Goal: Check status: Check status

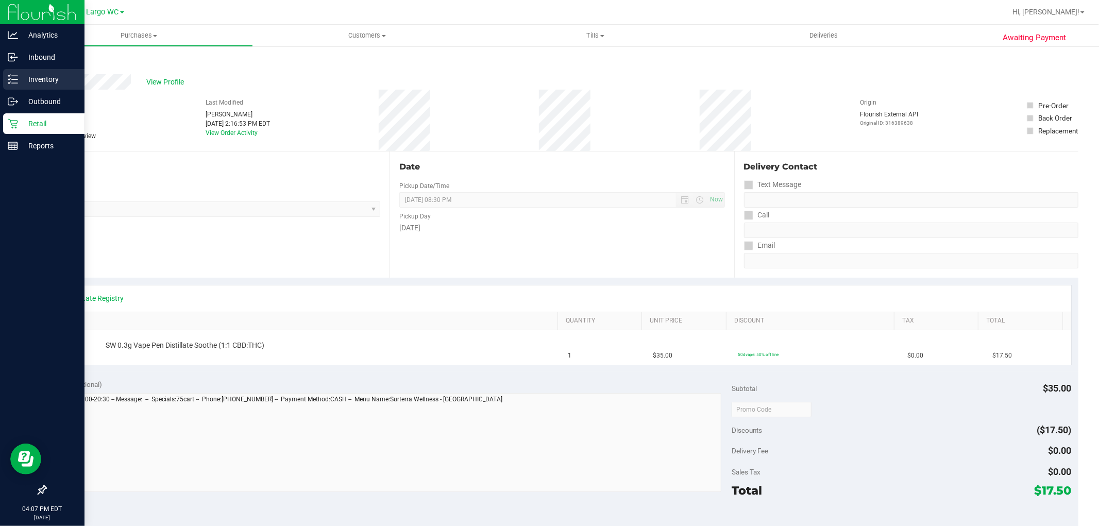
click at [9, 78] on icon at bounding box center [9, 79] width 2 height 2
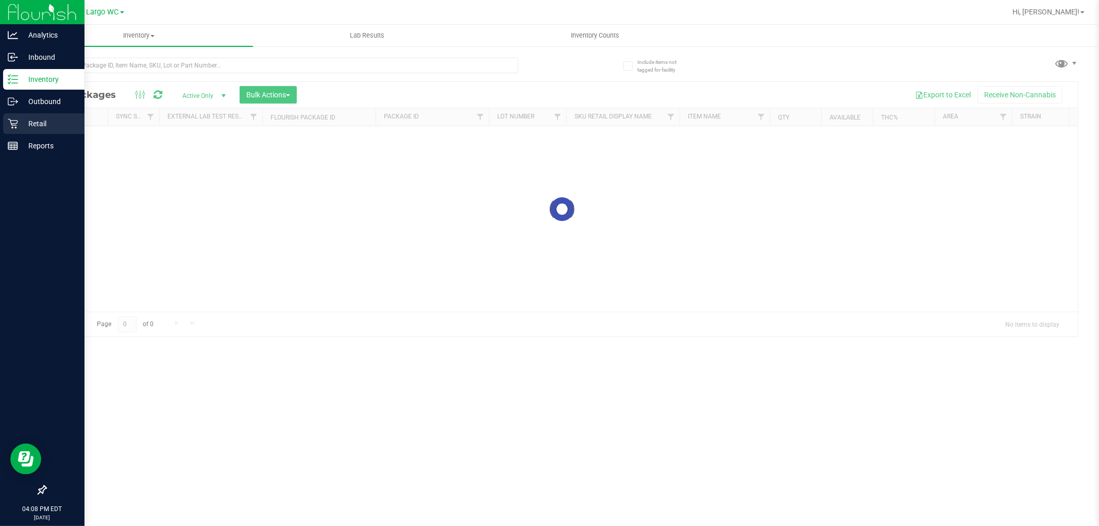
click at [22, 121] on p "Retail" at bounding box center [49, 123] width 62 height 12
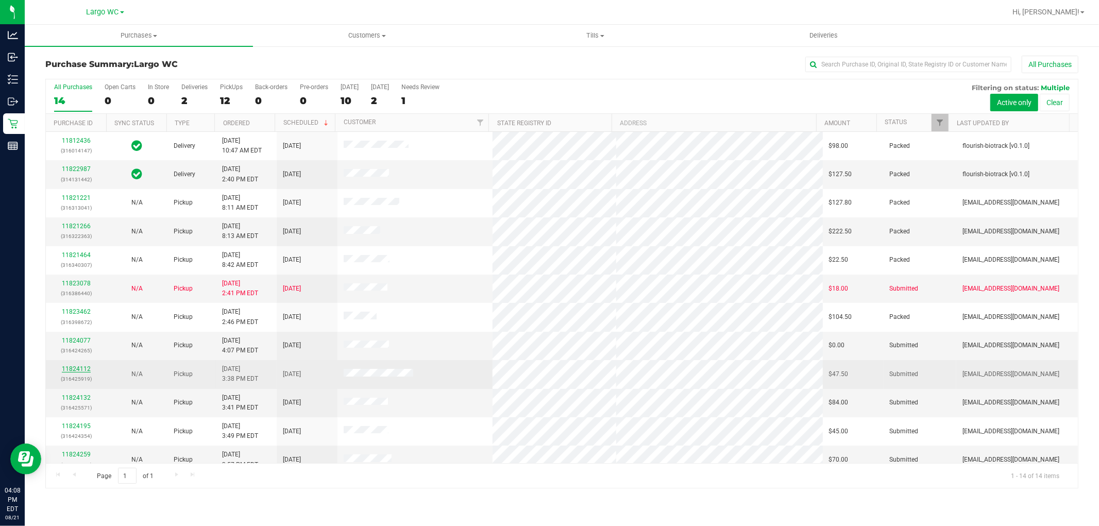
click at [73, 367] on link "11824112" at bounding box center [76, 368] width 29 height 7
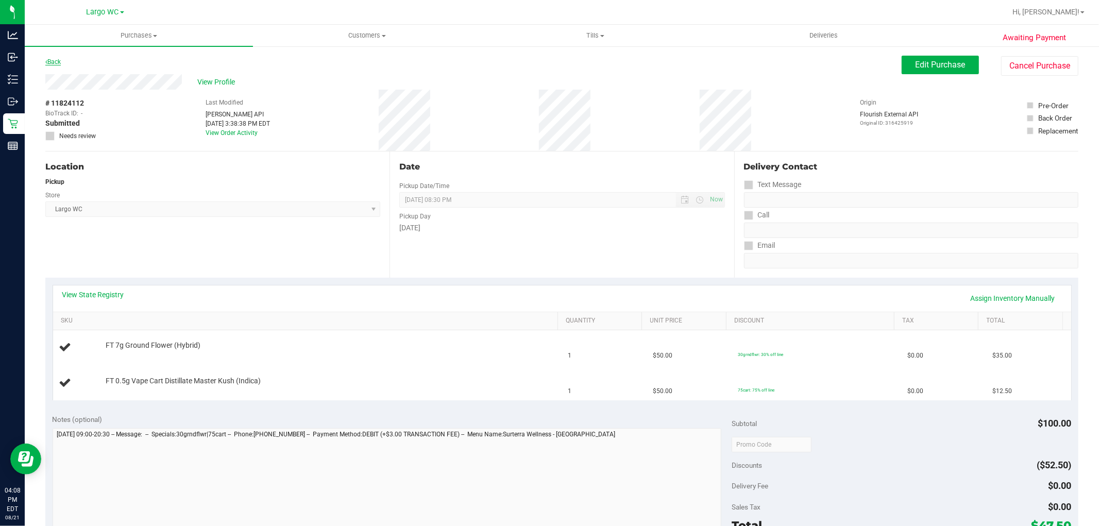
click at [60, 63] on link "Back" at bounding box center [52, 61] width 15 height 7
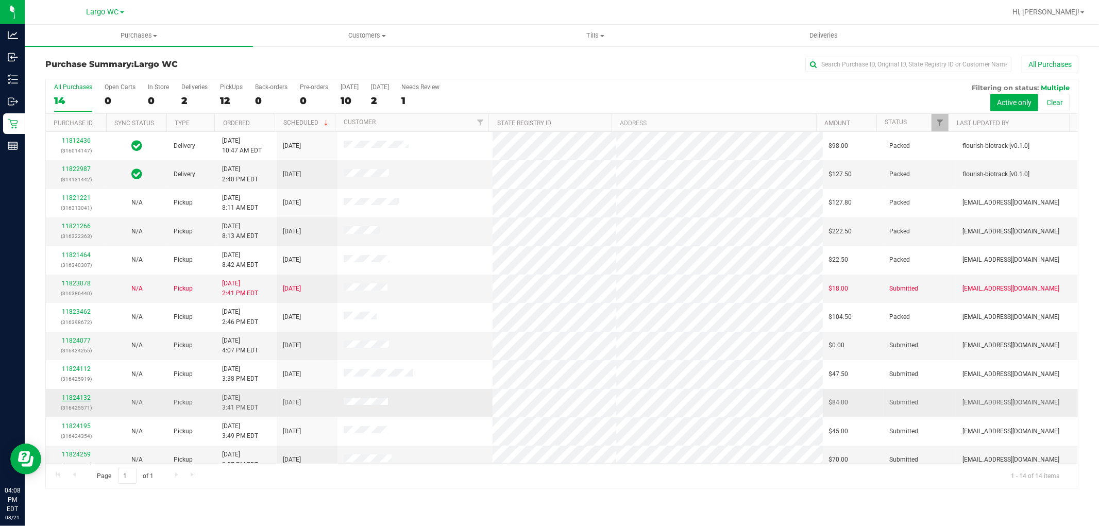
click at [75, 399] on link "11824132" at bounding box center [76, 397] width 29 height 7
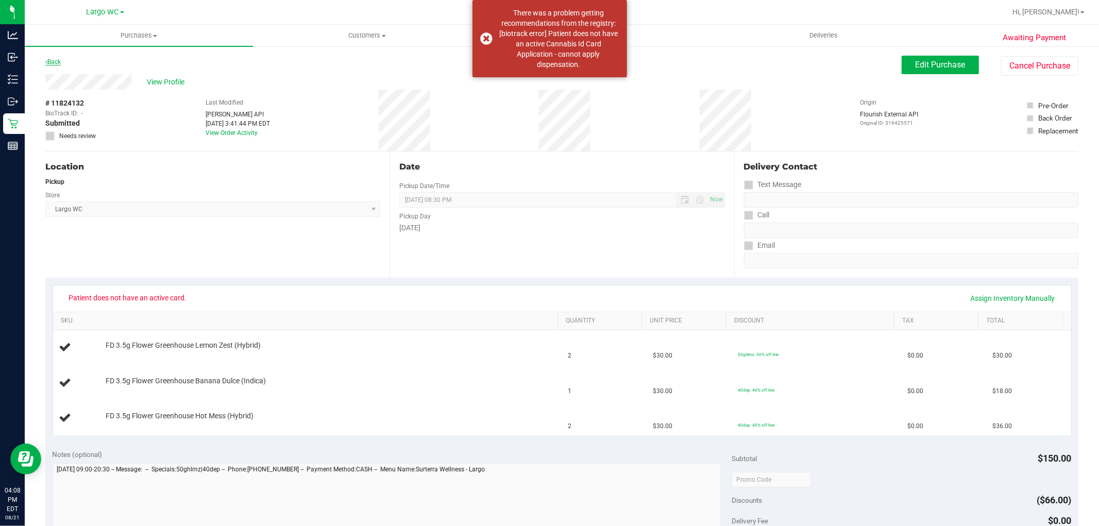
click at [53, 59] on link "Back" at bounding box center [52, 61] width 15 height 7
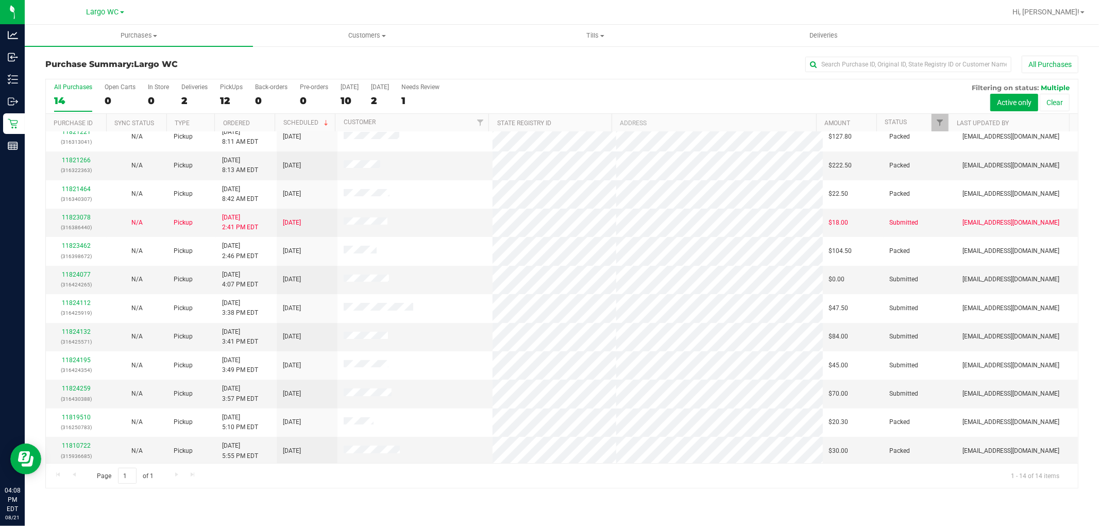
scroll to position [68, 0]
click at [80, 381] on td "11824259 (316430388)" at bounding box center [76, 391] width 61 height 28
click at [81, 385] on link "11824259" at bounding box center [76, 386] width 29 height 7
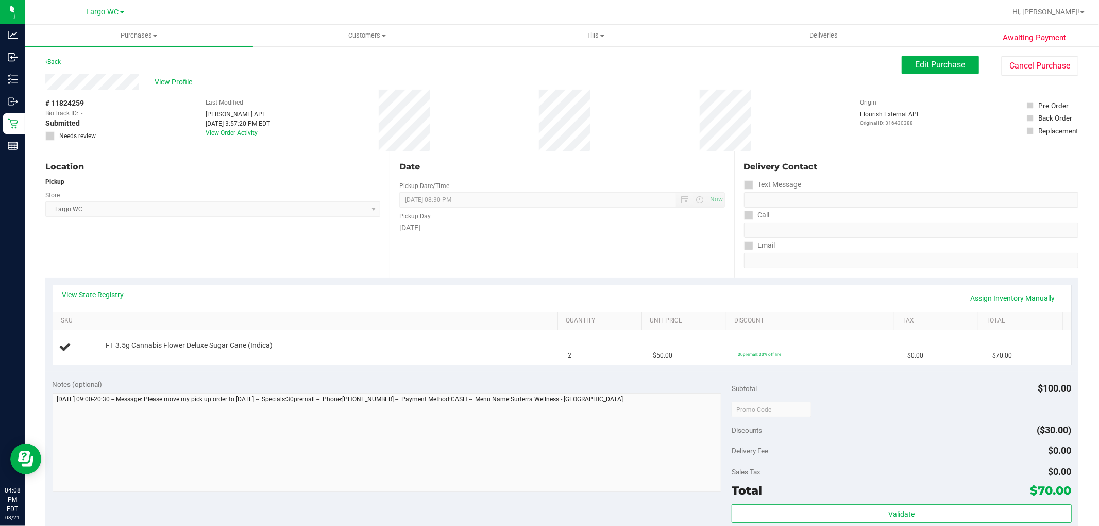
click at [52, 61] on link "Back" at bounding box center [52, 61] width 15 height 7
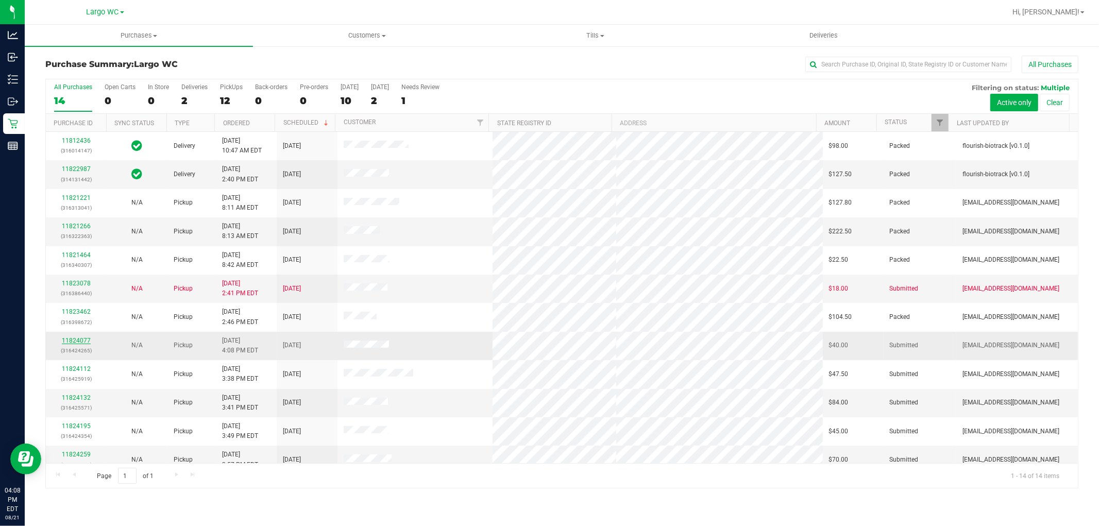
click at [82, 341] on link "11824077" at bounding box center [76, 340] width 29 height 7
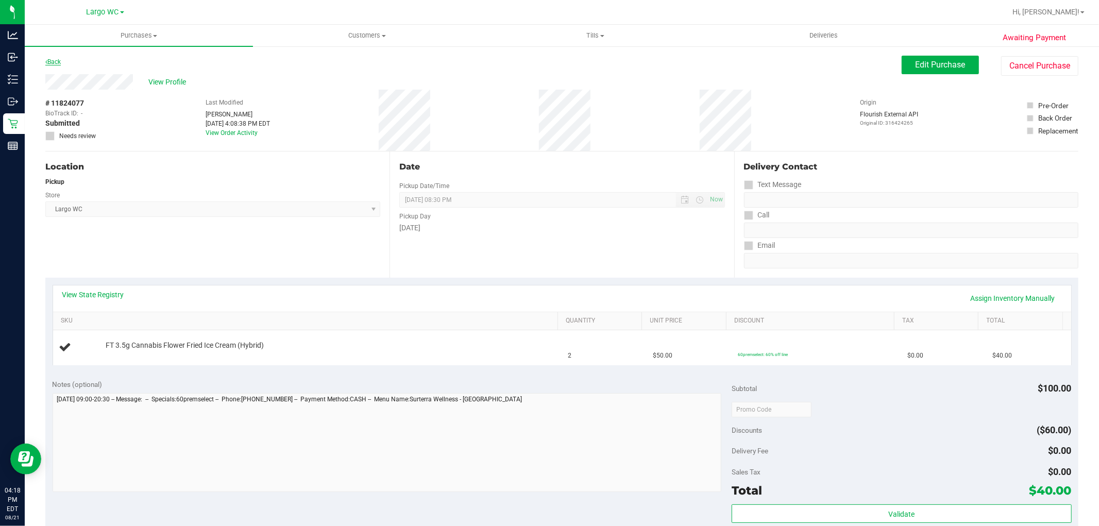
click at [49, 59] on link "Back" at bounding box center [52, 61] width 15 height 7
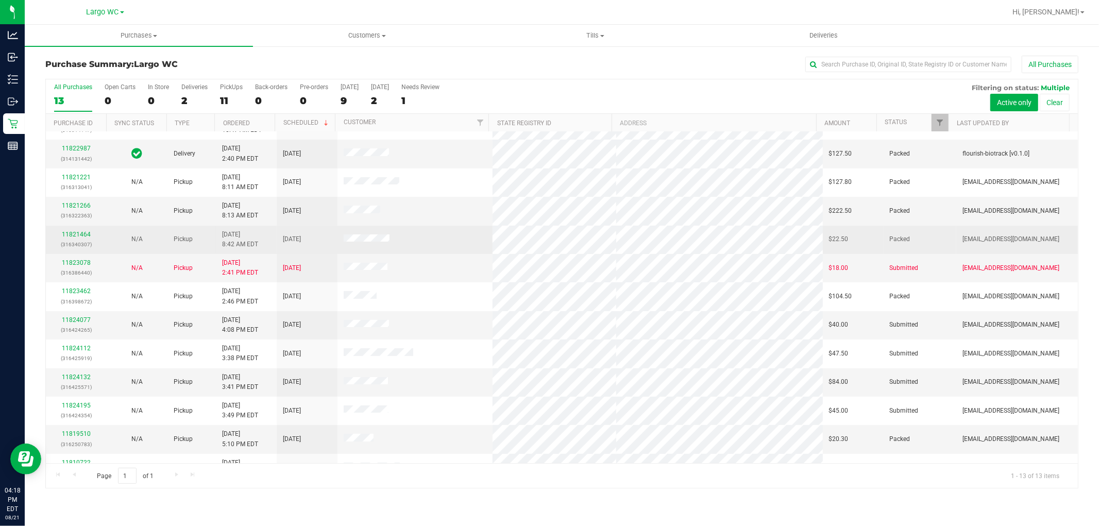
scroll to position [39, 0]
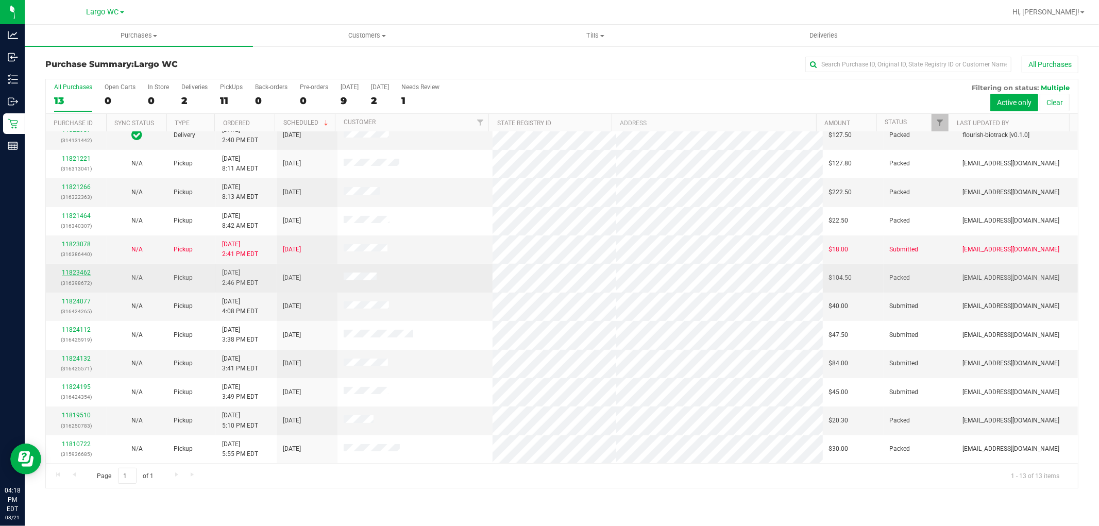
click at [73, 276] on link "11823462" at bounding box center [76, 272] width 29 height 7
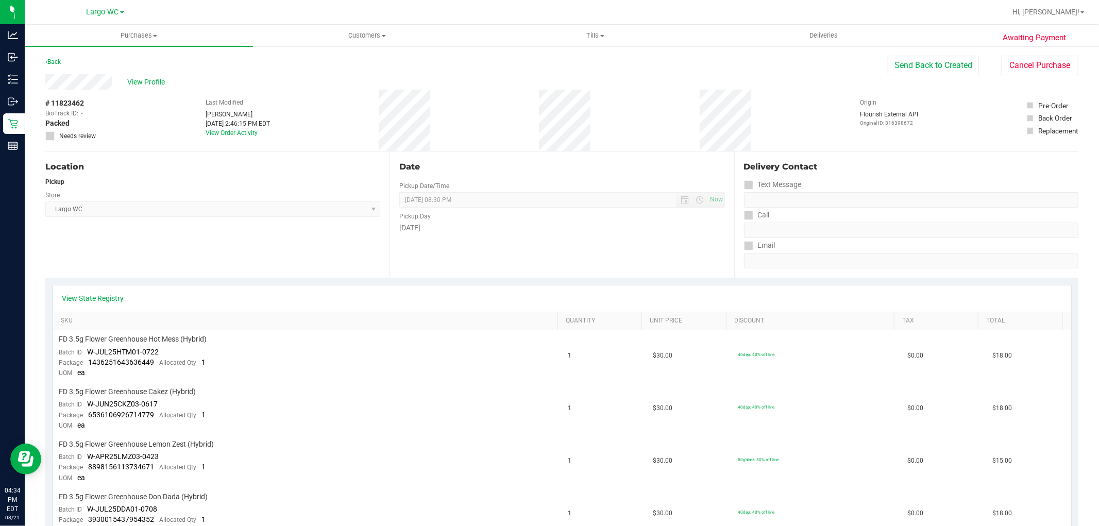
click at [58, 57] on div "Back" at bounding box center [52, 62] width 15 height 12
click at [56, 59] on link "Back" at bounding box center [52, 61] width 15 height 7
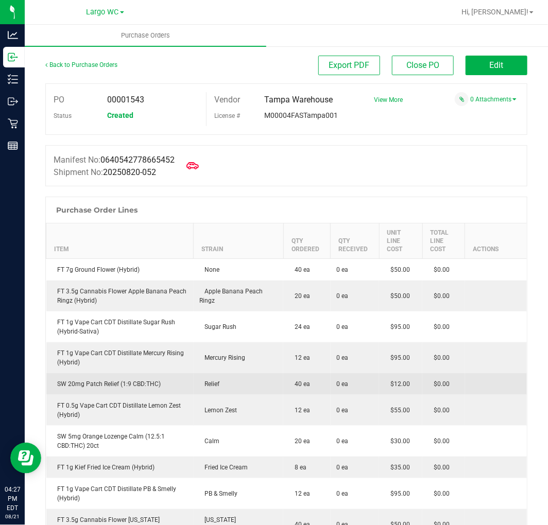
scroll to position [171, 0]
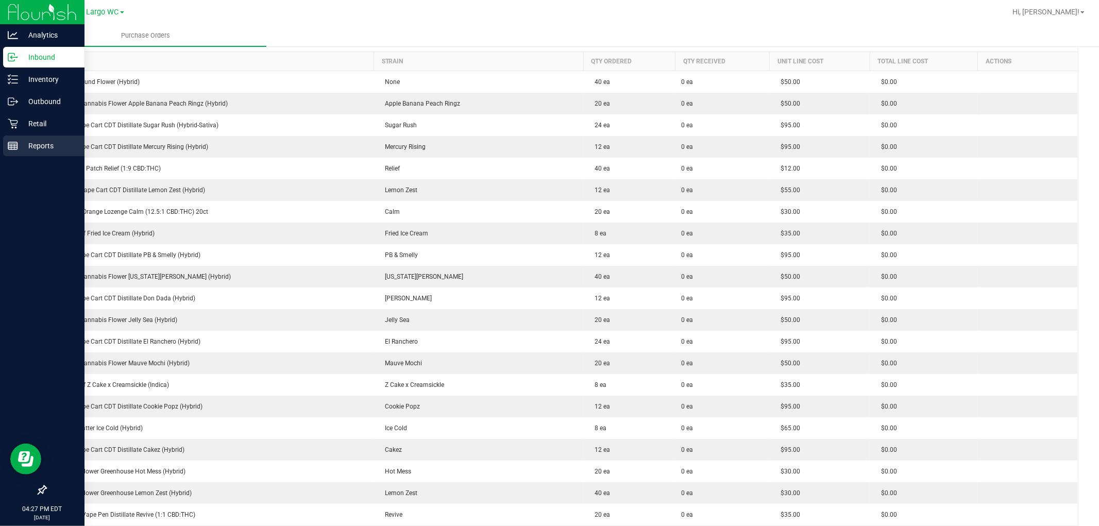
click at [8, 148] on icon at bounding box center [13, 146] width 10 height 10
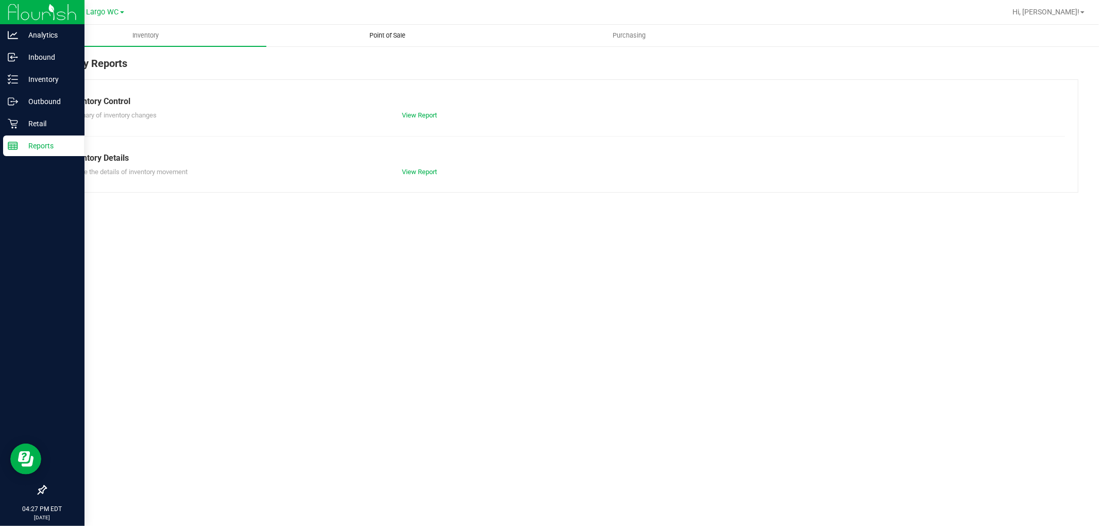
click at [409, 27] on uib-tab-heading "Point of Sale" at bounding box center [387, 35] width 241 height 21
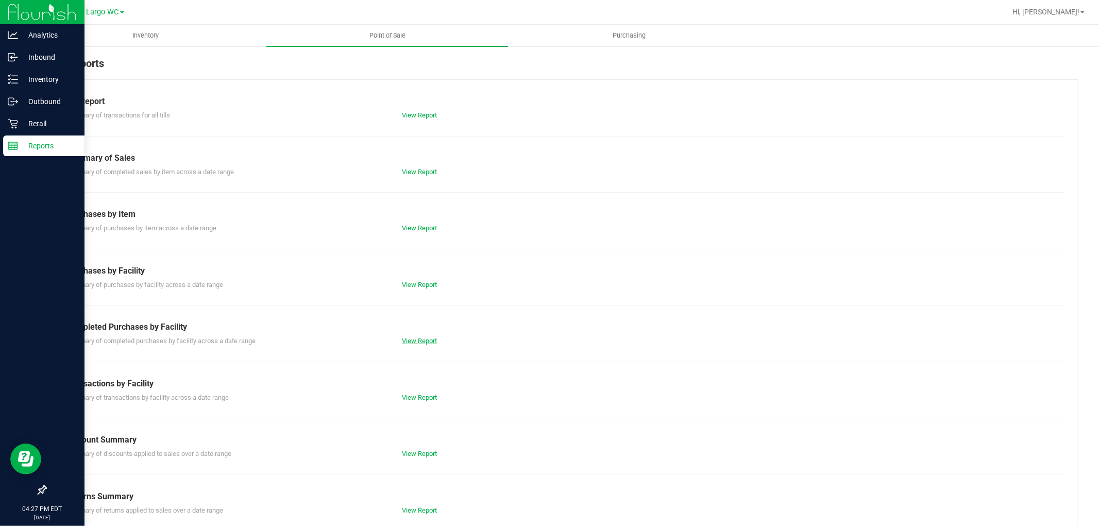
click at [412, 339] on link "View Report" at bounding box center [419, 341] width 35 height 8
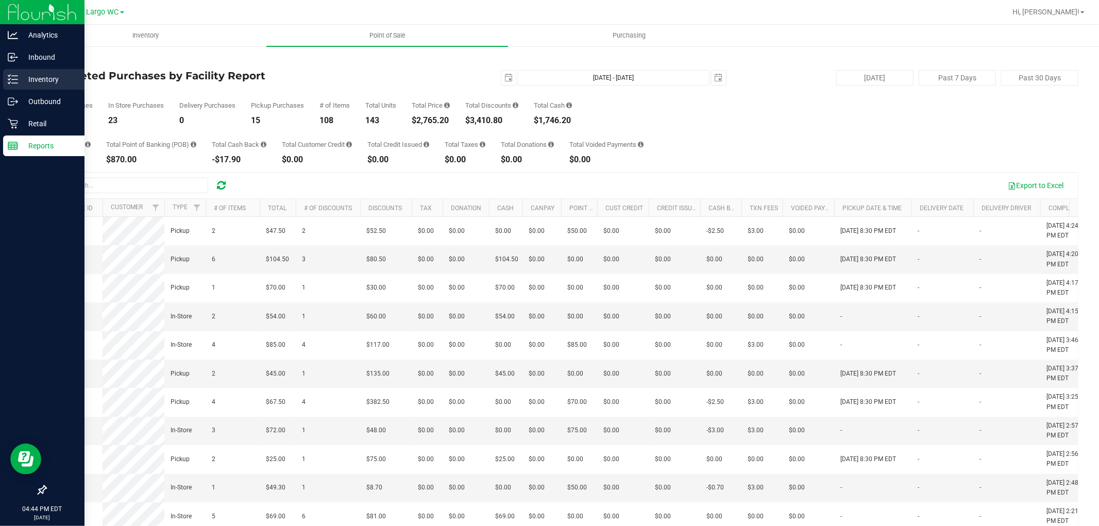
click at [11, 80] on icon at bounding box center [13, 79] width 10 height 10
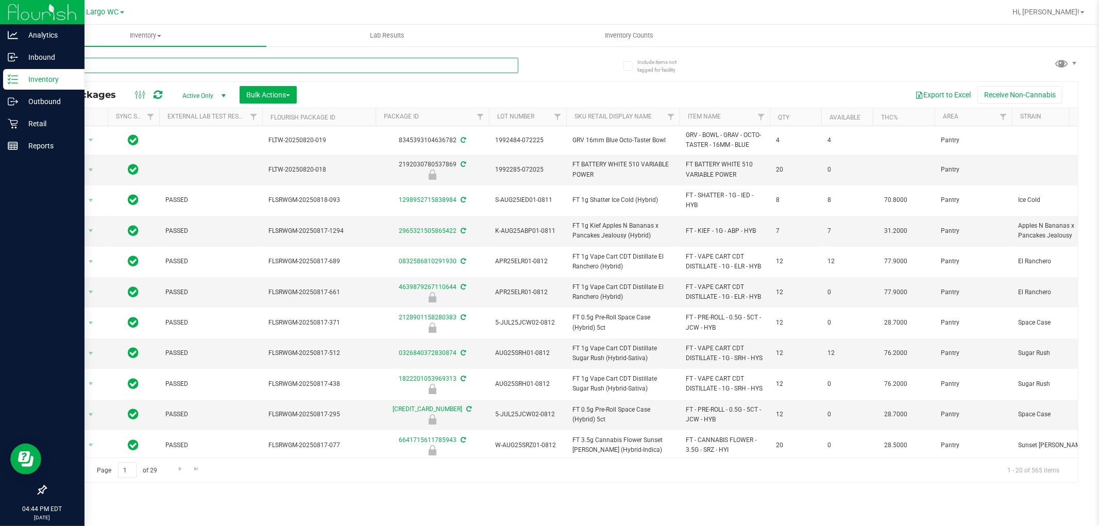
click at [168, 64] on input "text" at bounding box center [281, 65] width 473 height 15
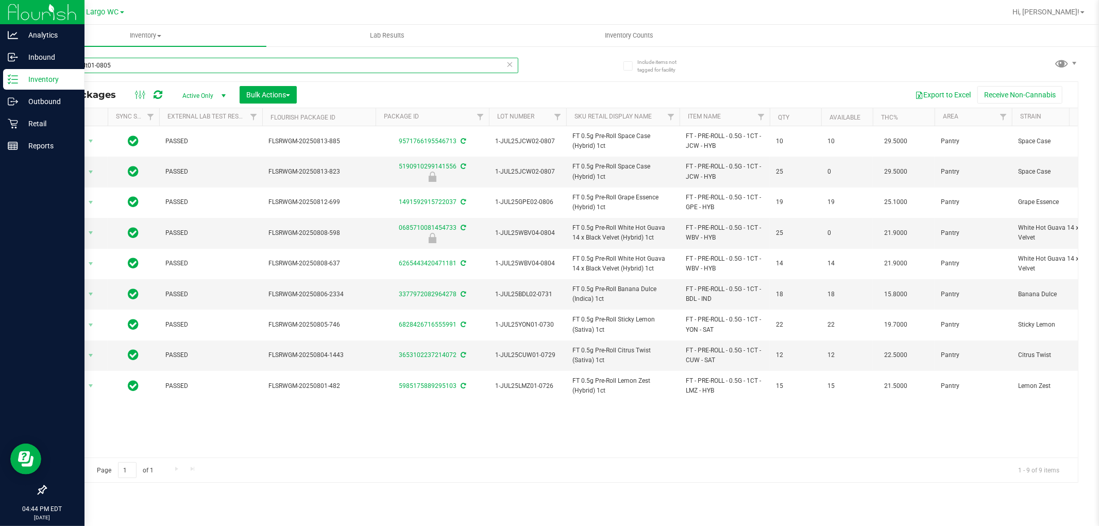
type input "1-jul25blt01-0805"
